Goal: Task Accomplishment & Management: Use online tool/utility

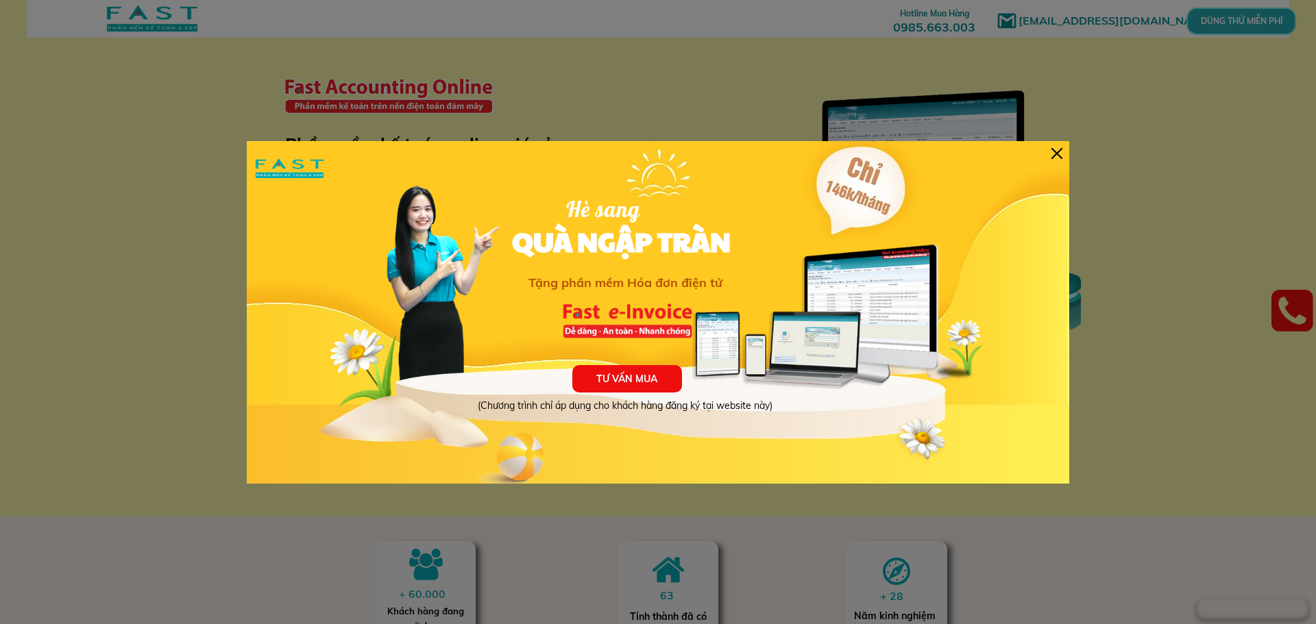
click at [1038, 154] on div "TƯ VẤN MUA (Chương trình chỉ áp dụng cho khách hàng đăng ký tại website này) Hè…" at bounding box center [658, 312] width 823 height 343
click at [1048, 151] on div "TƯ VẤN MUA (Chương trình chỉ áp dụng cho khách hàng đăng ký tại website này) Hè…" at bounding box center [658, 312] width 823 height 343
click at [1065, 158] on div "TƯ VẤN MUA (Chương trình chỉ áp dụng cho khách hàng đăng ký tại website này) Hè…" at bounding box center [658, 312] width 823 height 343
click at [1062, 151] on div "TƯ VẤN MUA (Chương trình chỉ áp dụng cho khách hàng đăng ký tại website này) Hè…" at bounding box center [658, 312] width 823 height 343
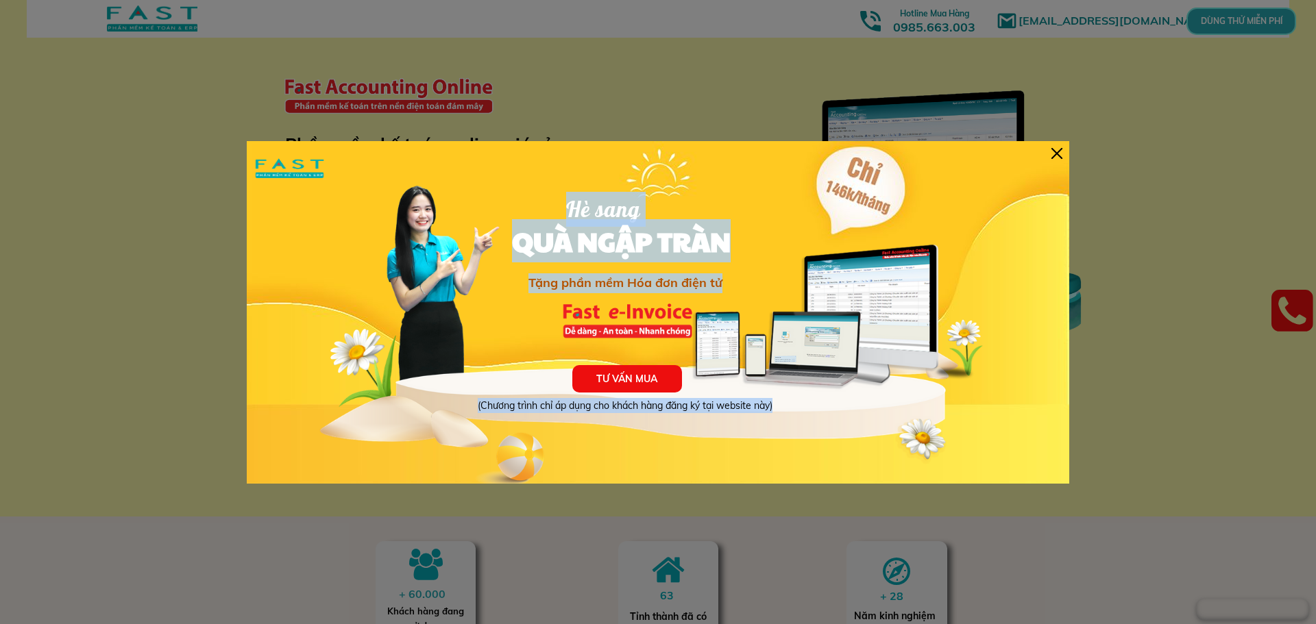
click at [1060, 151] on div at bounding box center [1056, 153] width 11 height 11
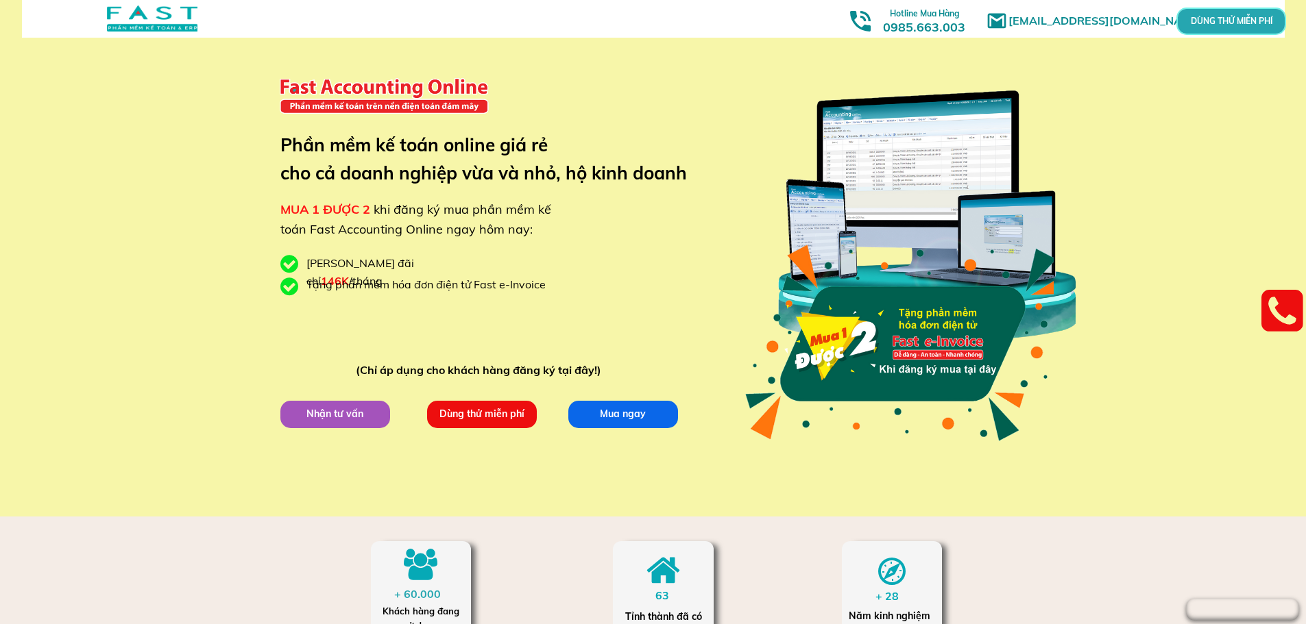
click at [505, 402] on p "Dùng thử miễn phí" at bounding box center [481, 414] width 119 height 29
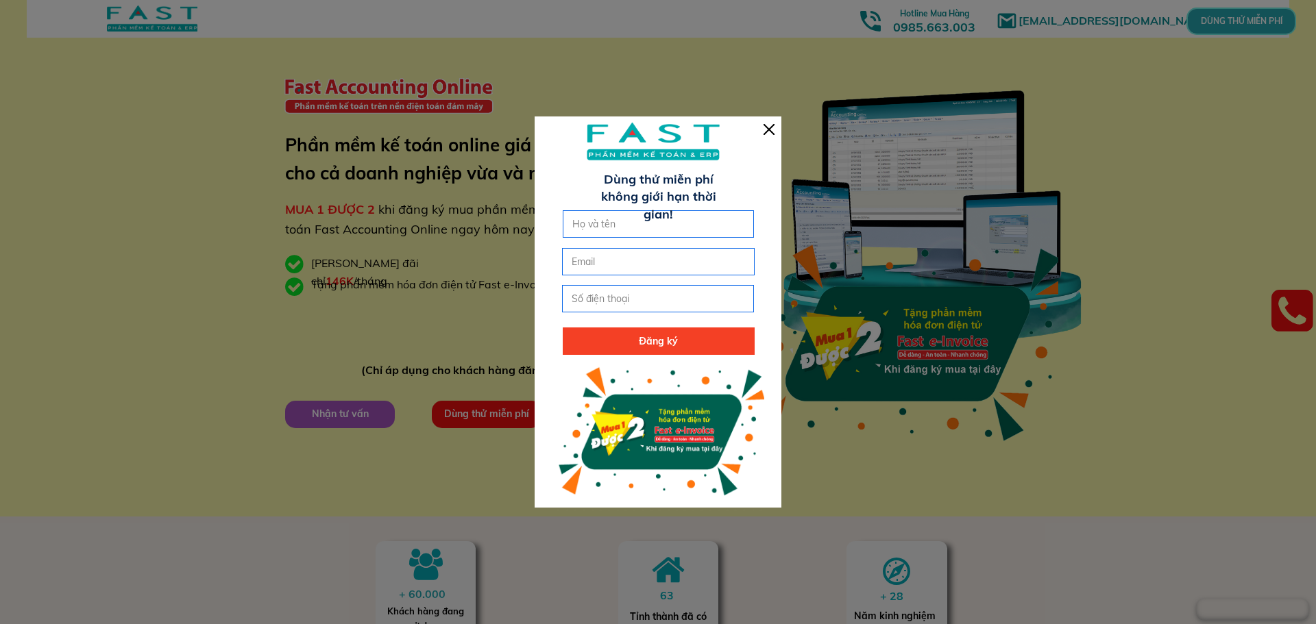
click at [776, 128] on div at bounding box center [658, 312] width 247 height 391
click at [766, 128] on div at bounding box center [769, 129] width 11 height 11
